Goal: Task Accomplishment & Management: Complete application form

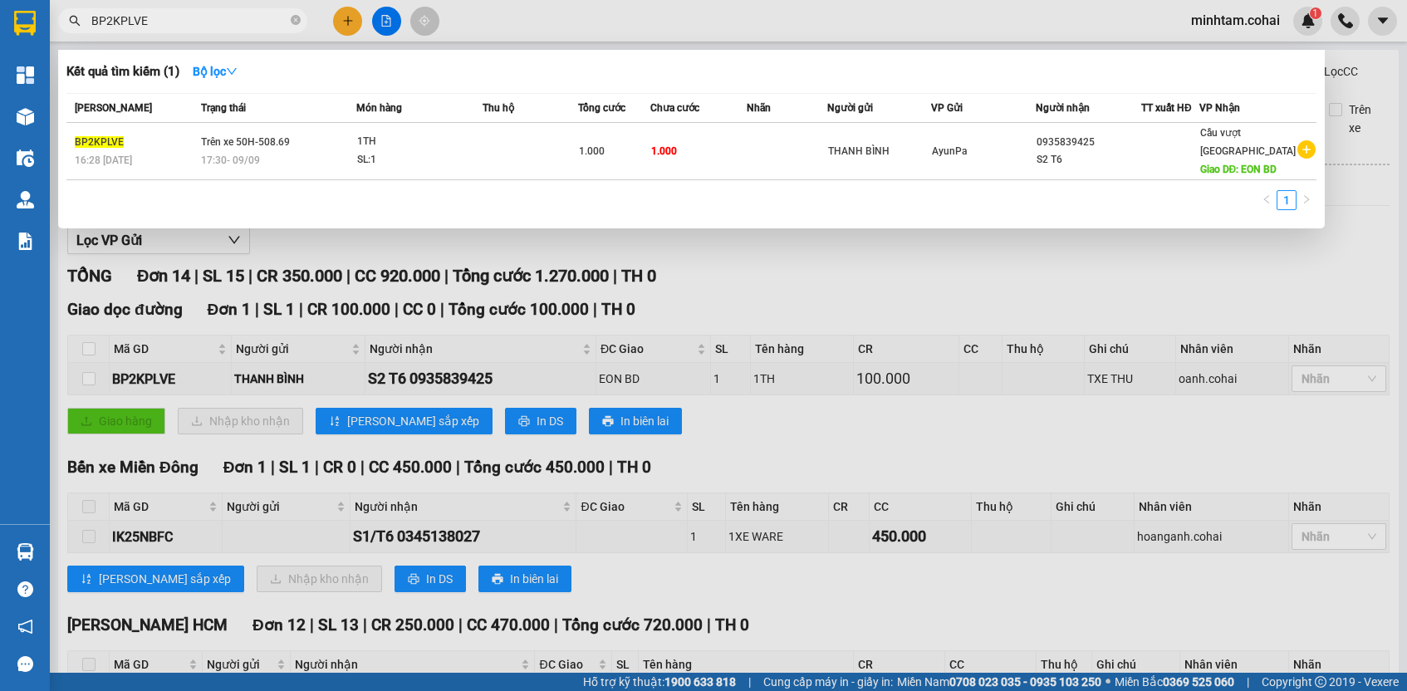
click at [256, 26] on input "BP2KPLVE" at bounding box center [189, 21] width 196 height 18
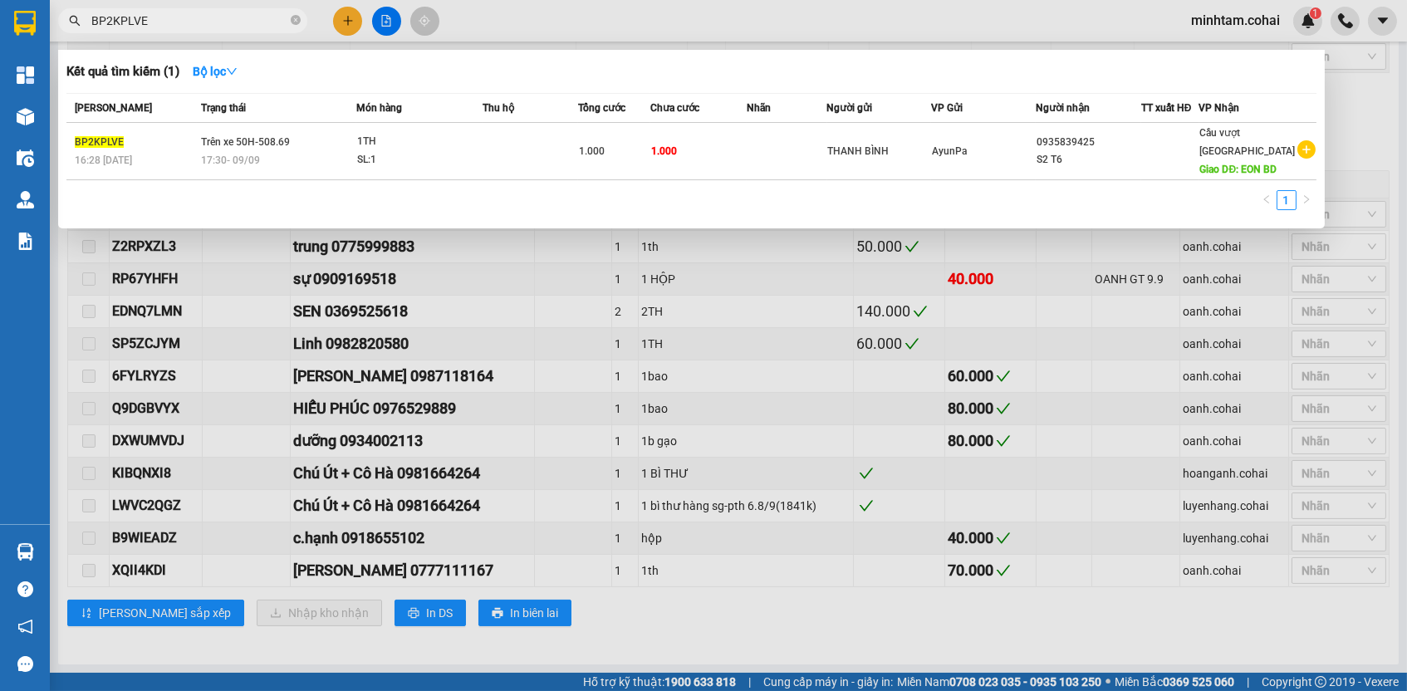
drag, startPoint x: 0, startPoint y: 0, endPoint x: 256, endPoint y: 26, distance: 257.1
click at [256, 26] on input "BP2KPLVE" at bounding box center [189, 21] width 196 height 18
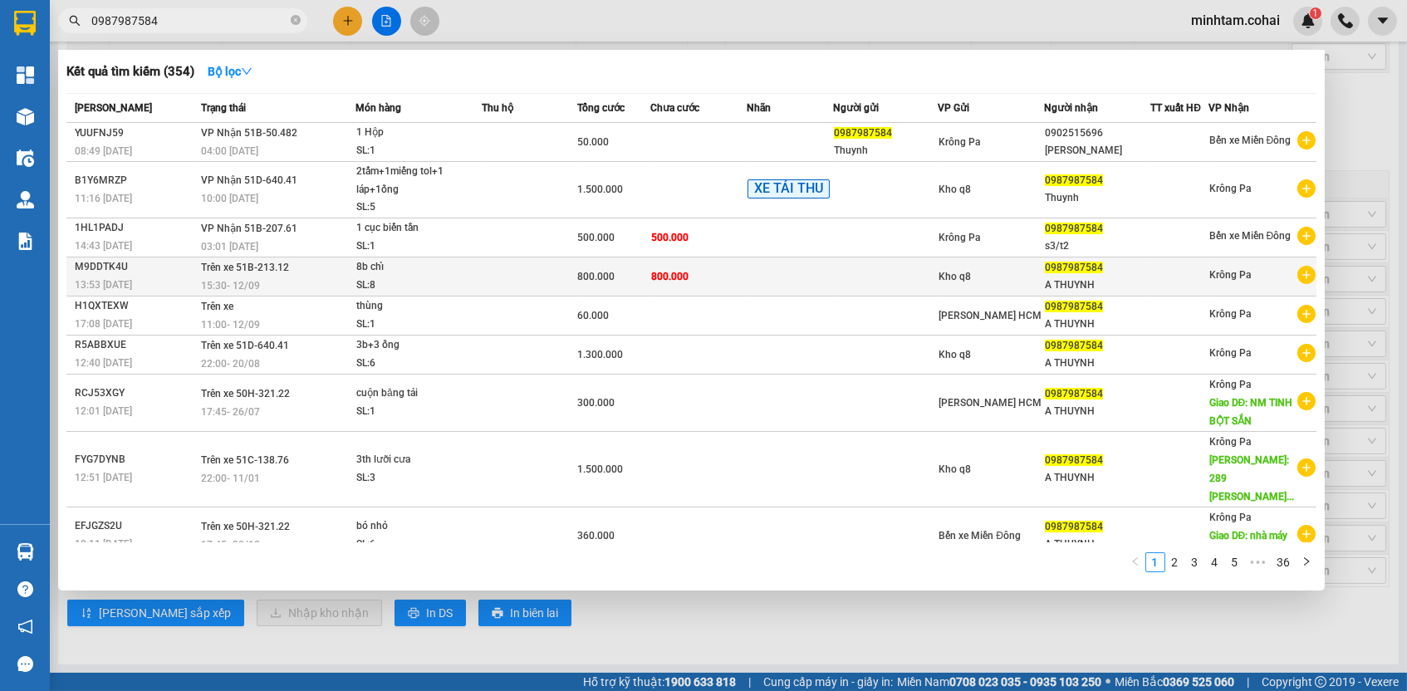
type input "0987987584"
click at [466, 289] on div "SL: 8" at bounding box center [418, 286] width 125 height 18
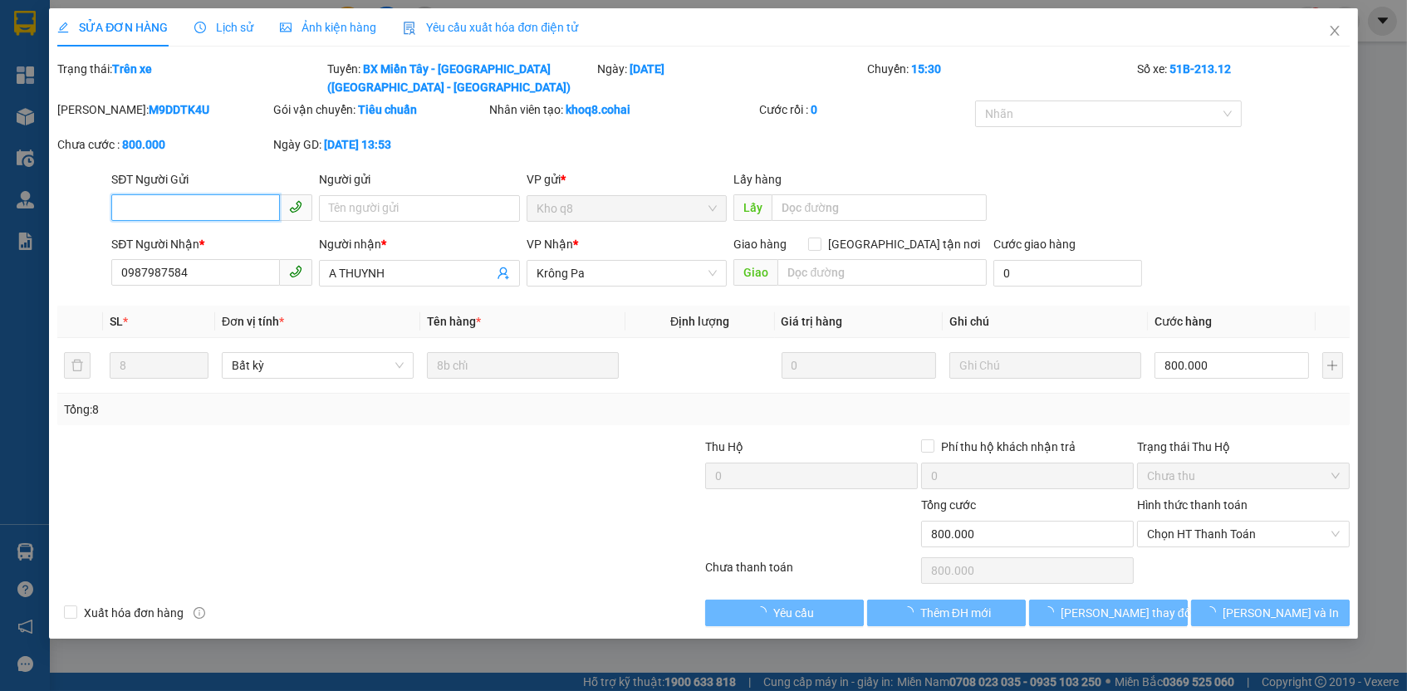
type input "0987987584"
type input "A THUYNH"
type input "800.000"
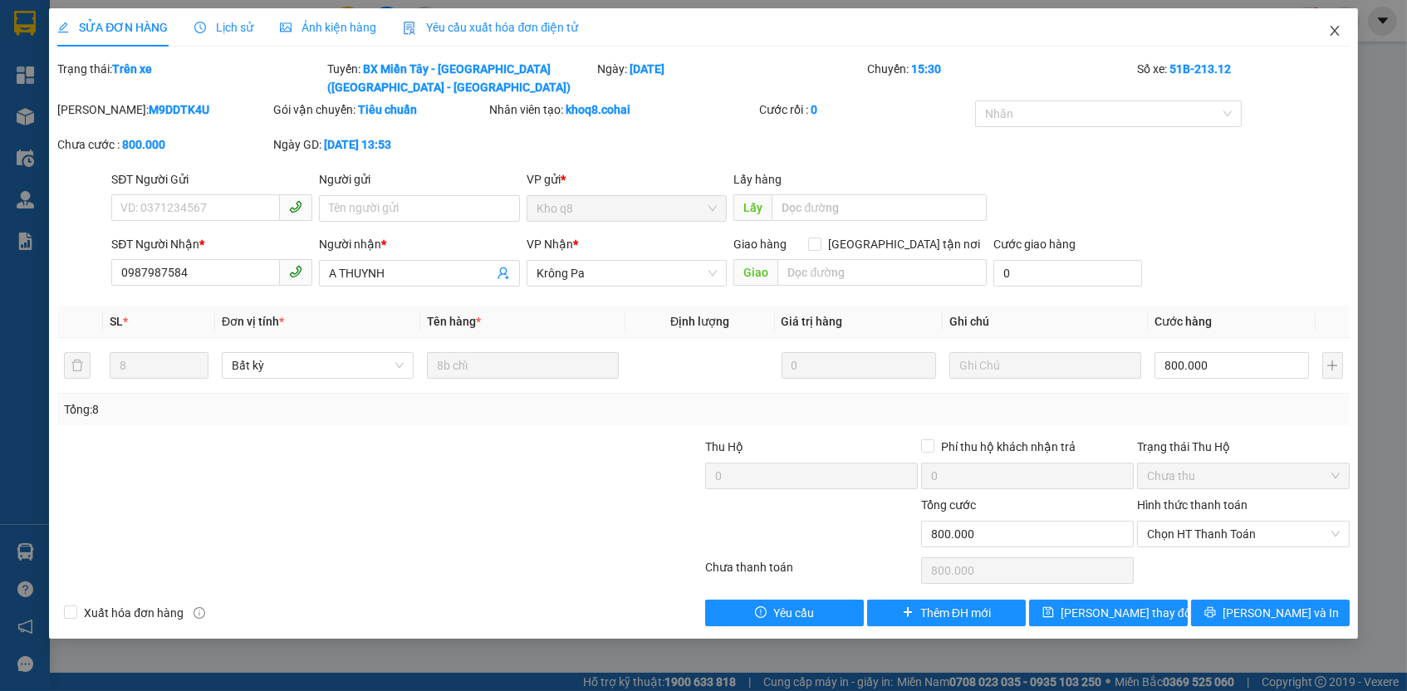
click at [1342, 30] on span "Close" at bounding box center [1335, 31] width 47 height 47
